Goal: Information Seeking & Learning: Learn about a topic

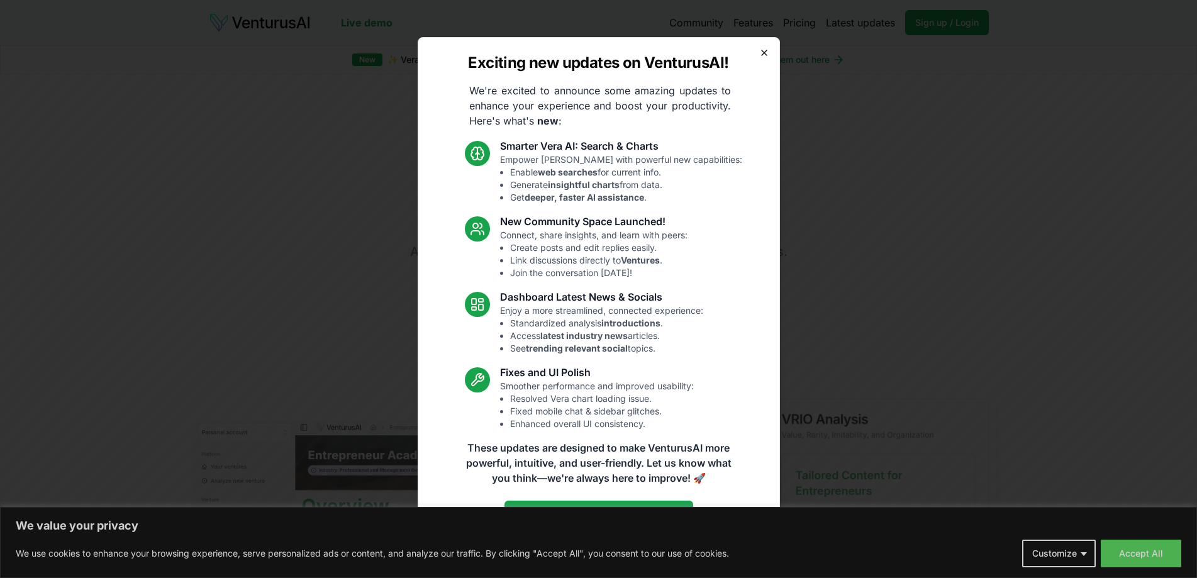
click at [763, 57] on icon "button" at bounding box center [764, 53] width 10 height 10
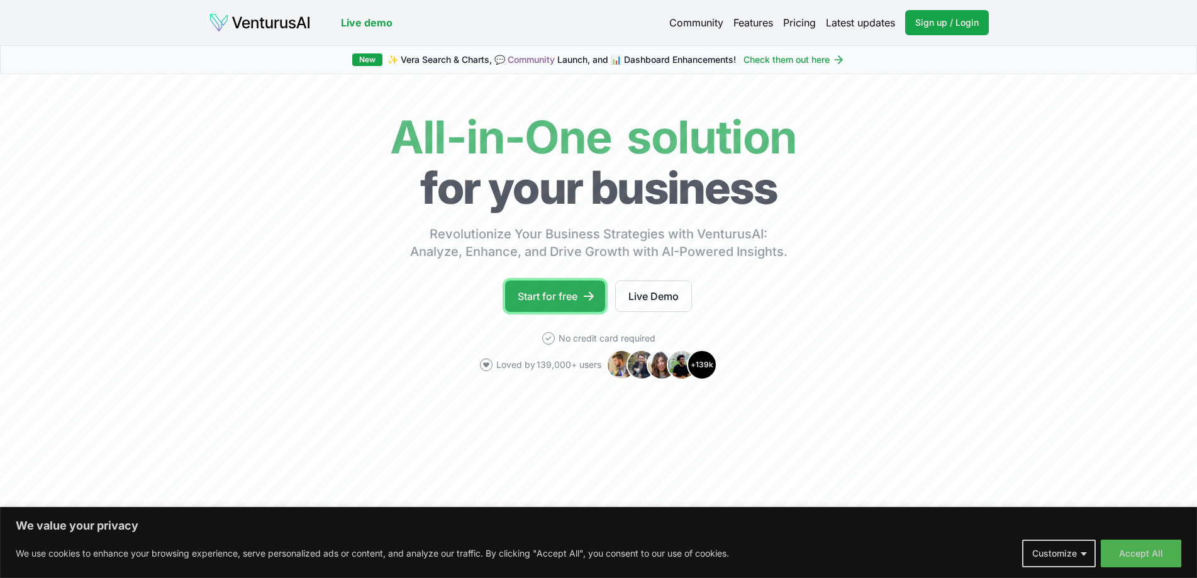
click at [557, 293] on link "Start for free" at bounding box center [555, 296] width 100 height 31
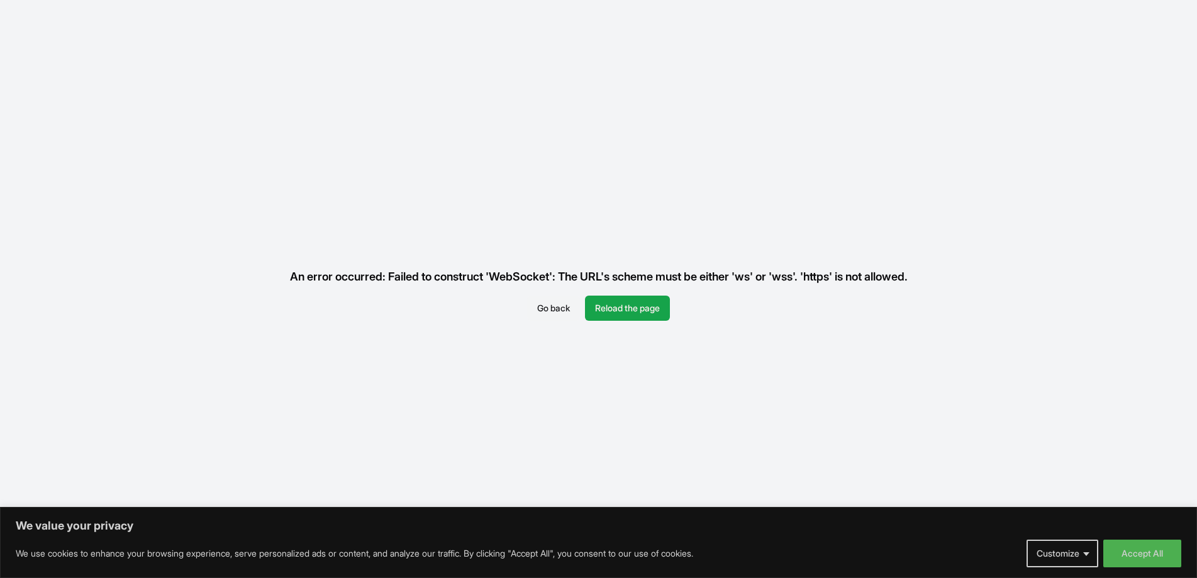
click at [543, 312] on button "Go back" at bounding box center [553, 308] width 53 height 25
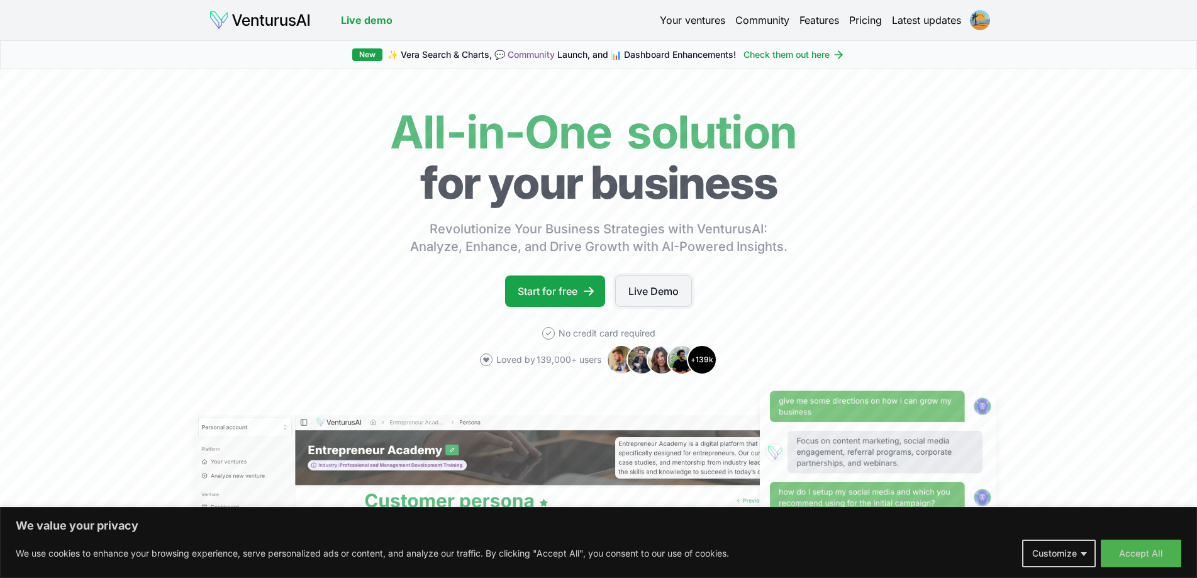
click at [635, 297] on link "Live Demo" at bounding box center [653, 291] width 77 height 31
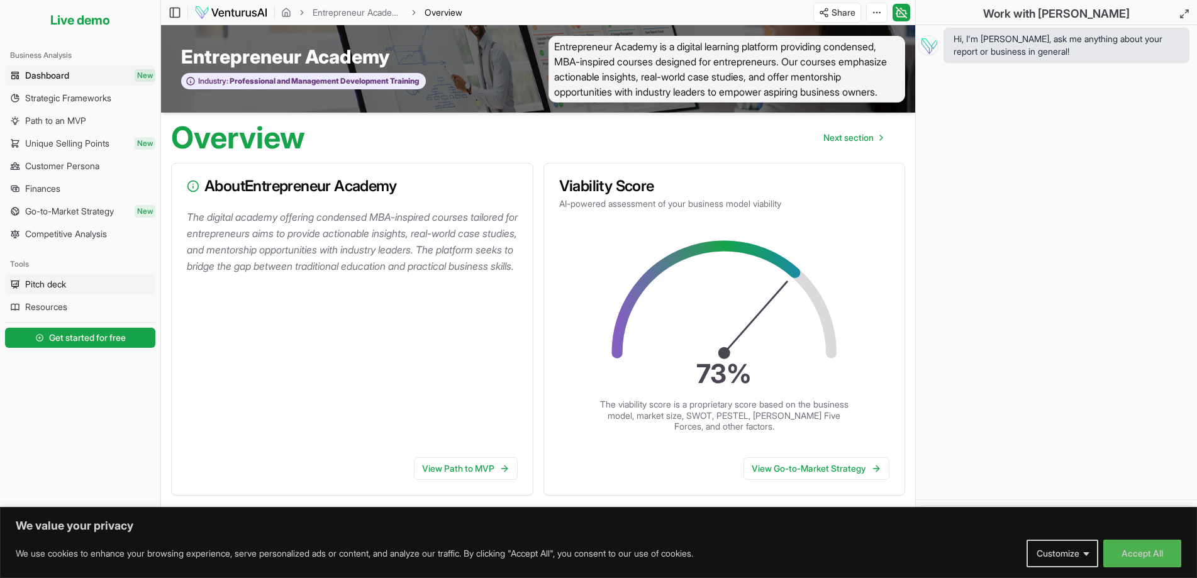
click at [43, 288] on span "Pitch deck" at bounding box center [45, 284] width 41 height 13
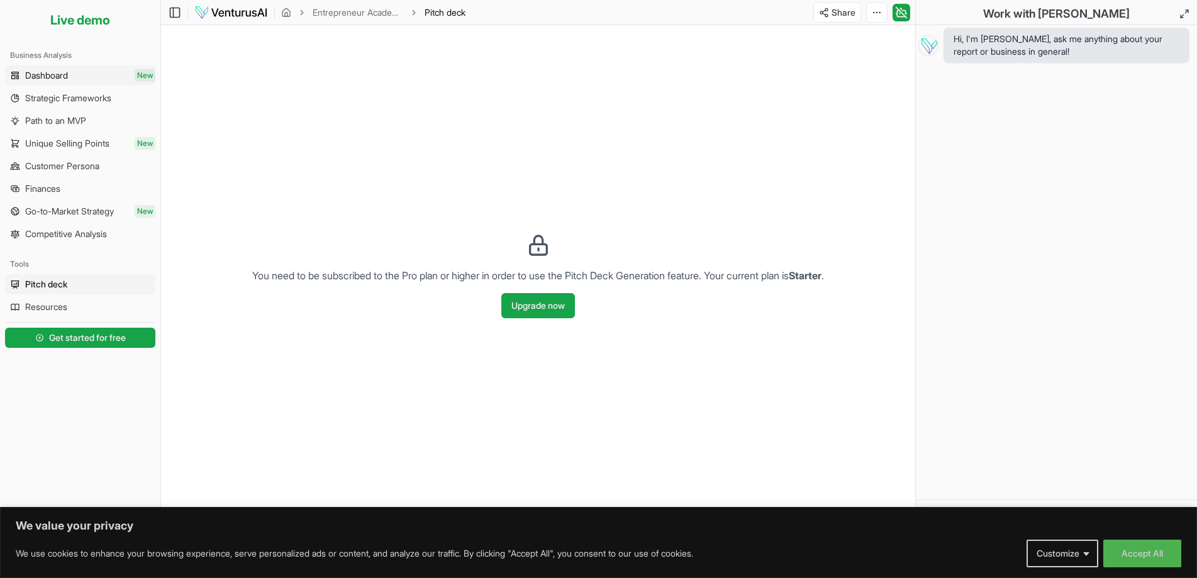
click at [53, 81] on span "Dashboard" at bounding box center [46, 75] width 43 height 13
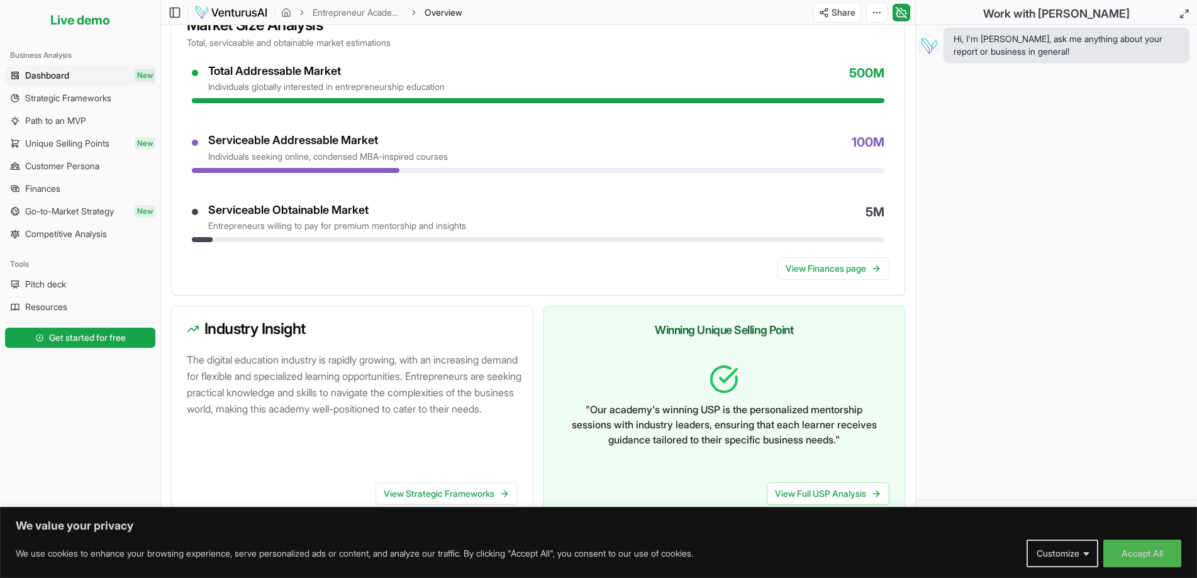
scroll to position [266, 0]
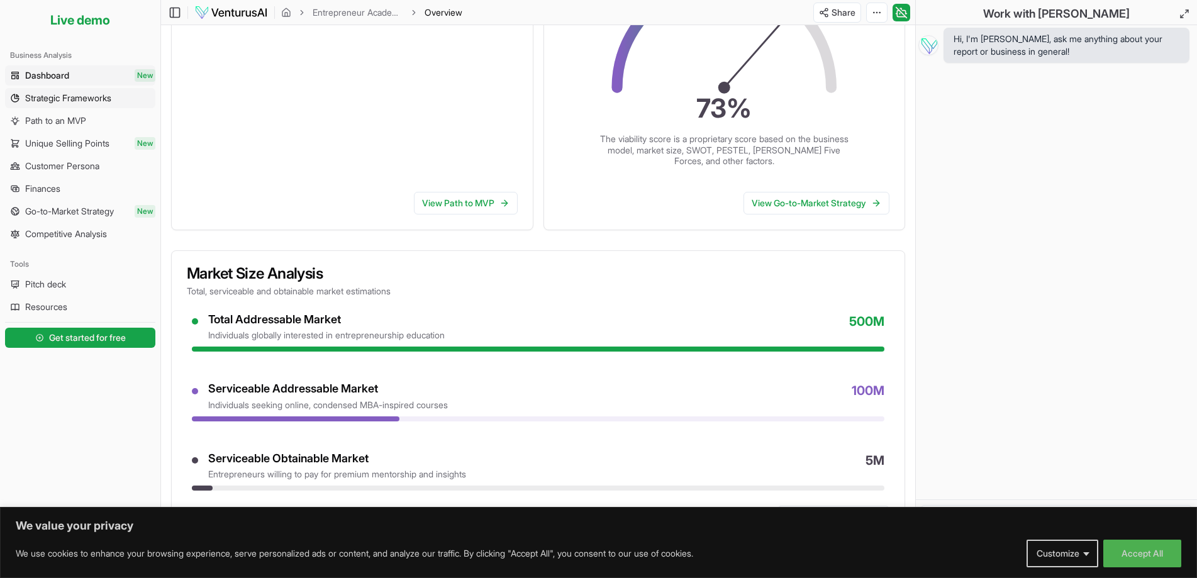
click at [99, 103] on span "Strategic Frameworks" at bounding box center [68, 98] width 86 height 13
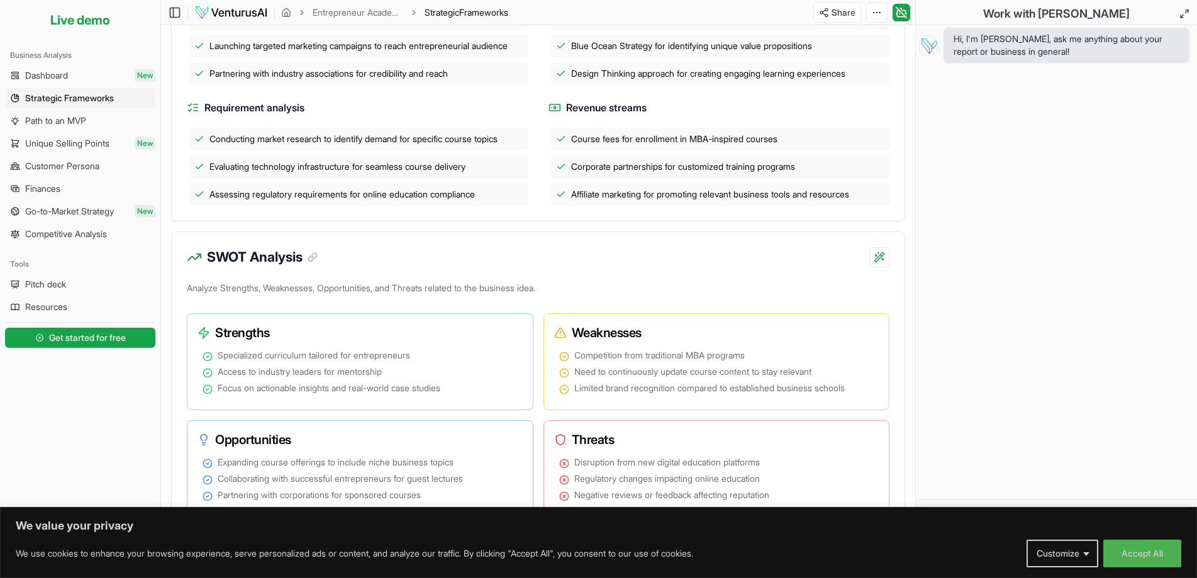
scroll to position [440, 0]
